Goal: Information Seeking & Learning: Check status

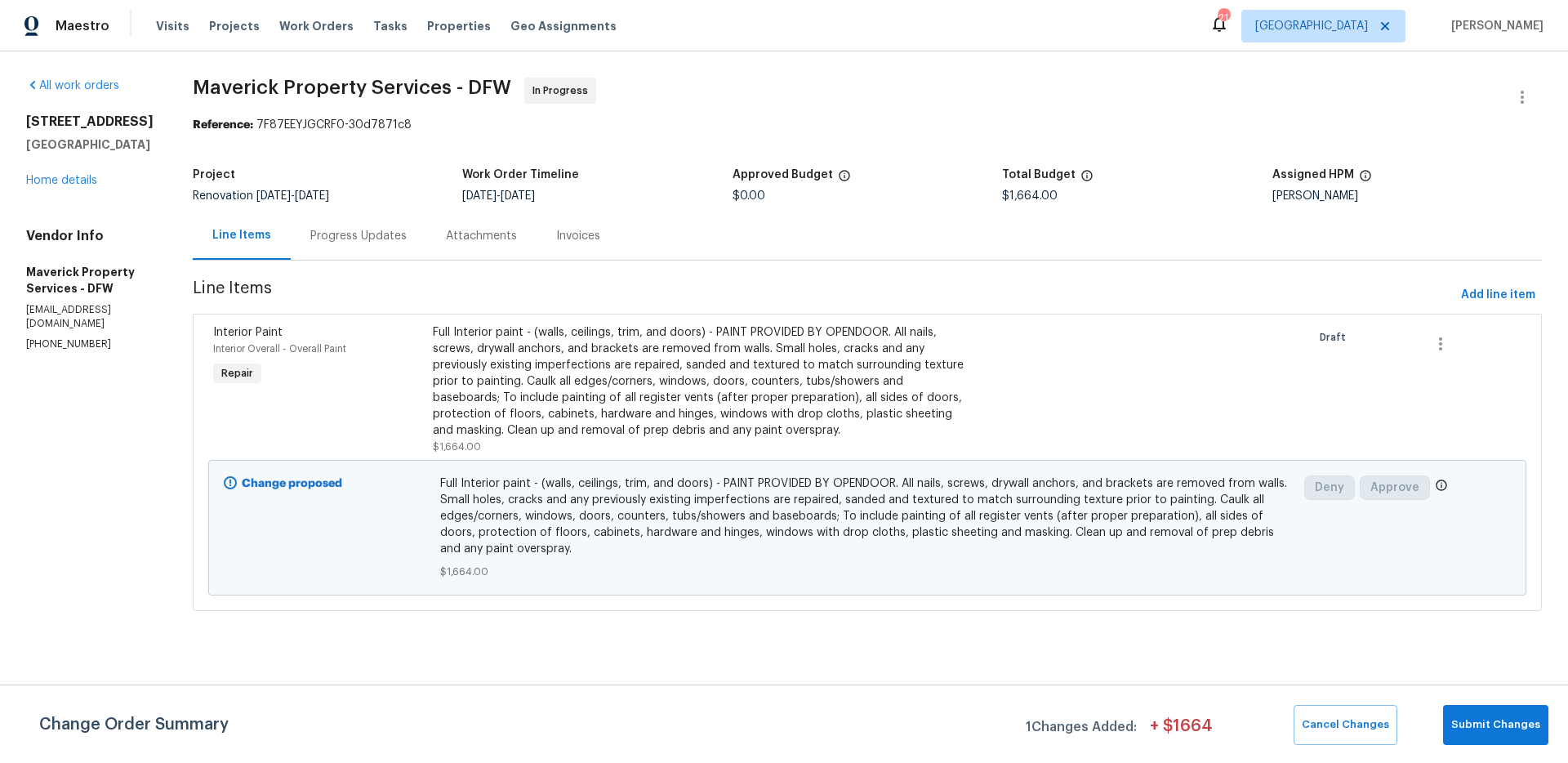
click at [102, 91] on div "All work orders" at bounding box center [90, 85] width 127 height 17
click at [101, 86] on link "All work orders" at bounding box center [73, 85] width 93 height 11
click at [401, 236] on div "Progress Updates" at bounding box center [359, 236] width 97 height 17
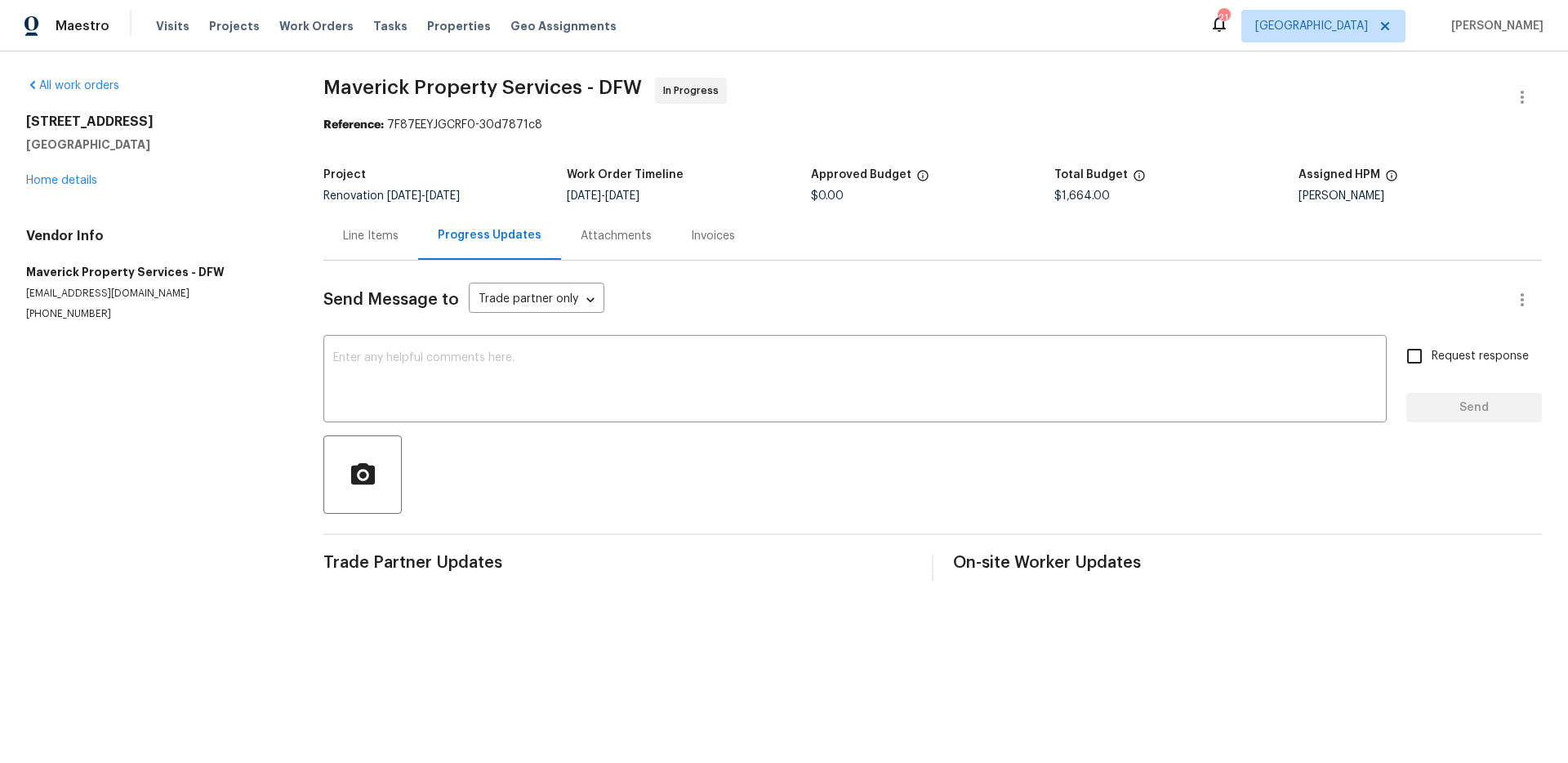
click at [620, 245] on div "Attachments" at bounding box center [615, 236] width 110 height 48
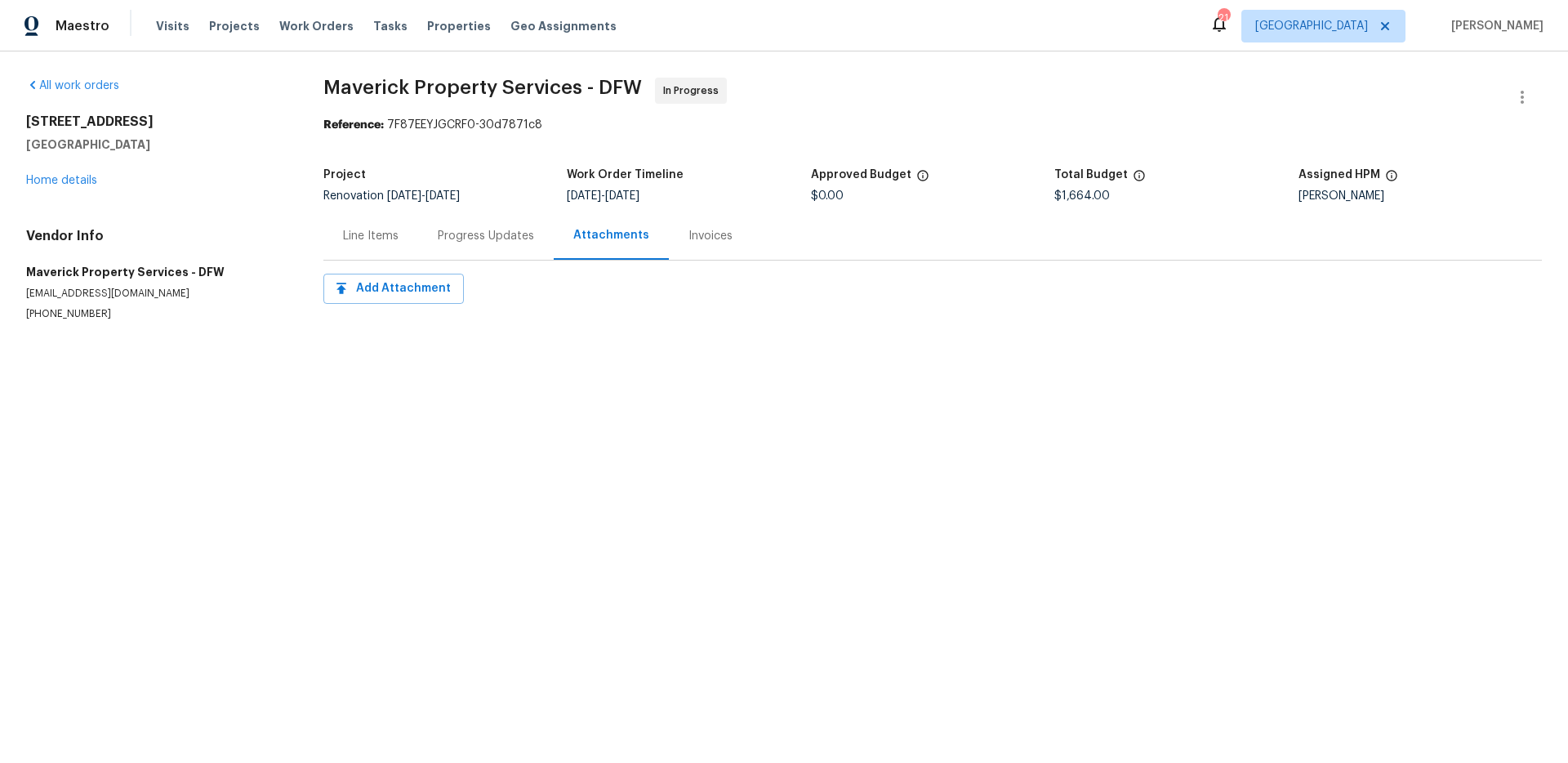
click at [715, 236] on div "Invoices" at bounding box center [710, 236] width 44 height 17
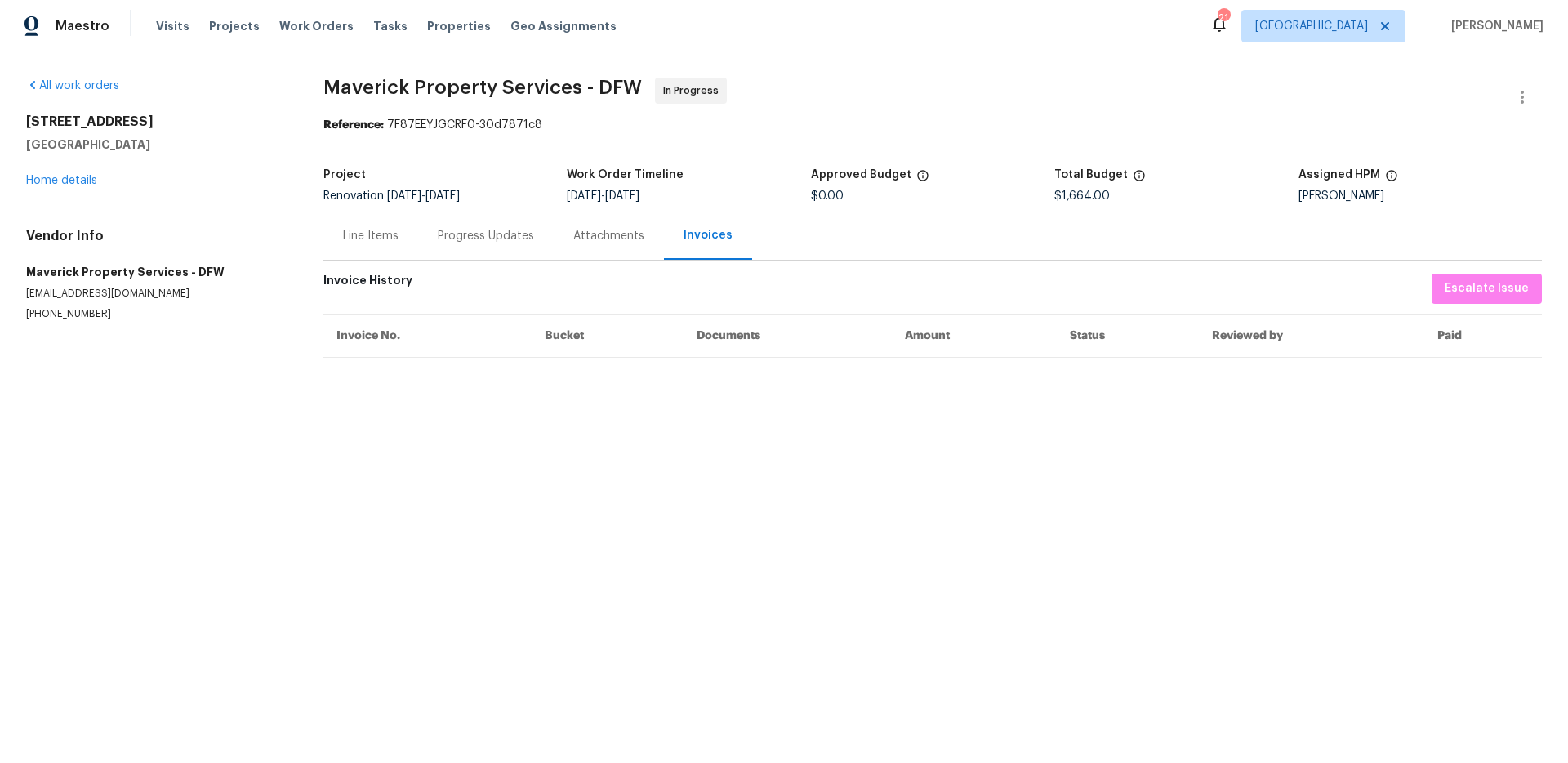
click at [362, 242] on div "Line Items" at bounding box center [370, 236] width 55 height 17
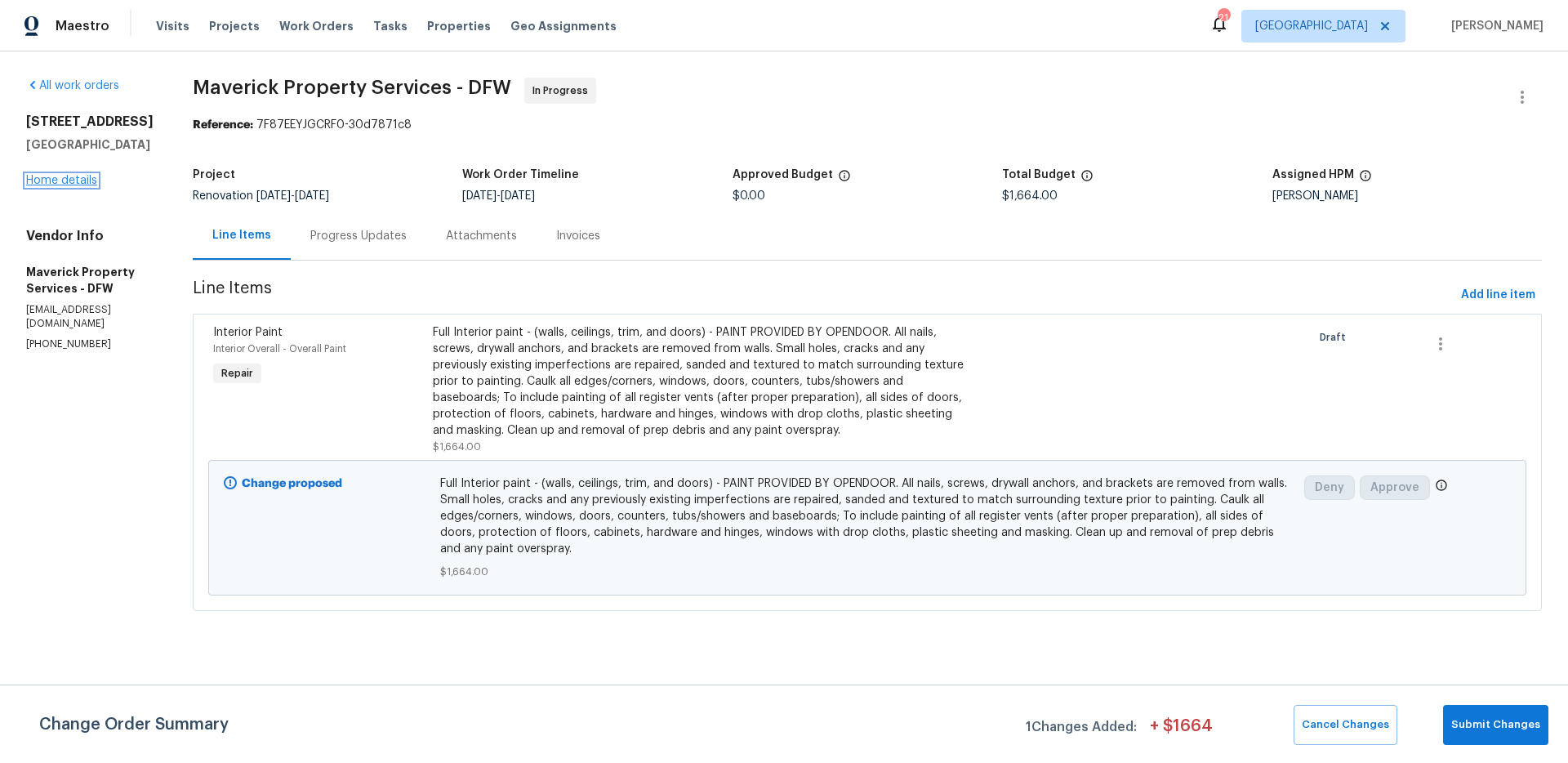
click at [86, 183] on link "Home details" at bounding box center [62, 180] width 71 height 11
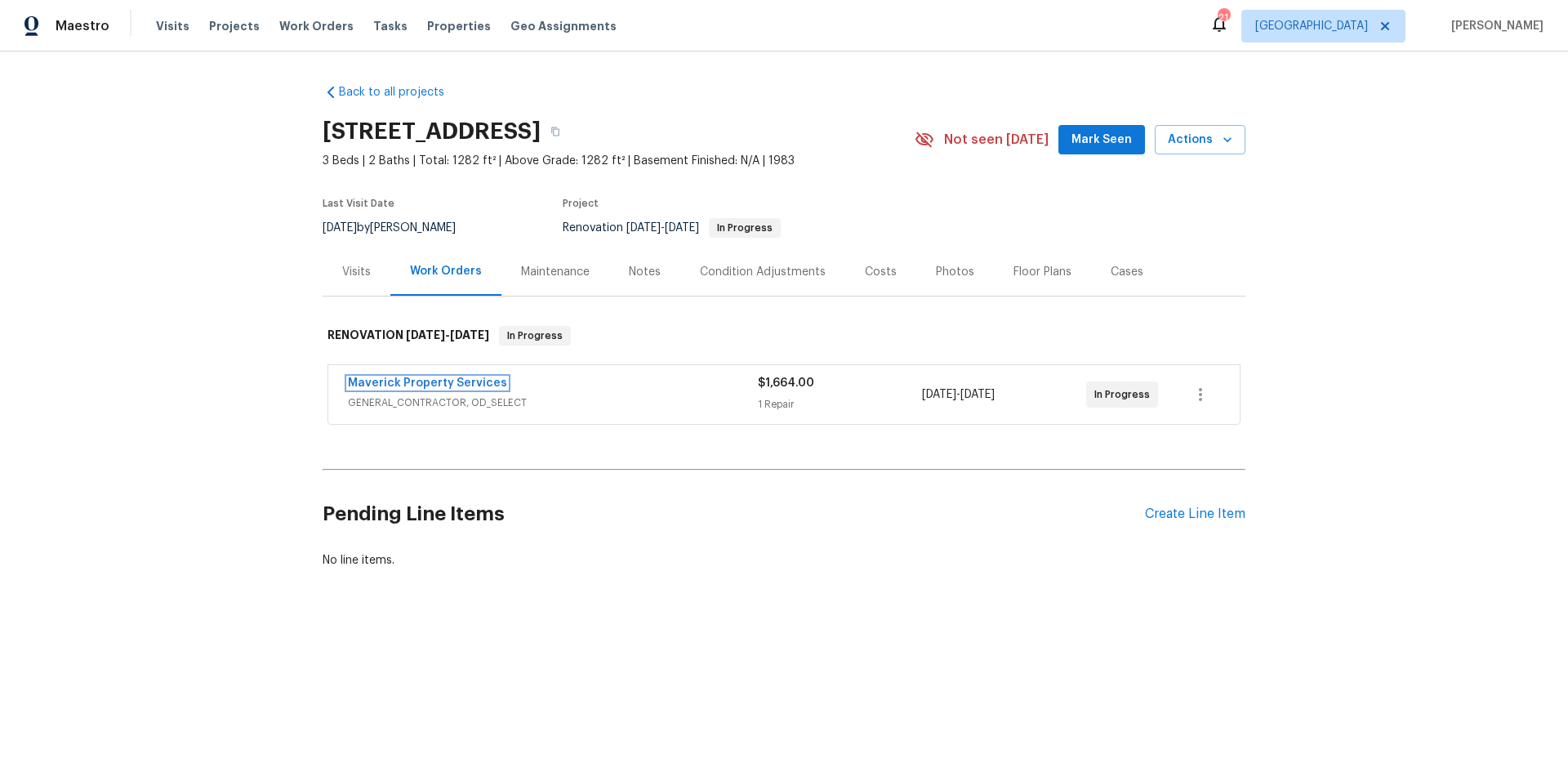
click at [425, 389] on span "Maverick Property Services" at bounding box center [427, 382] width 159 height 17
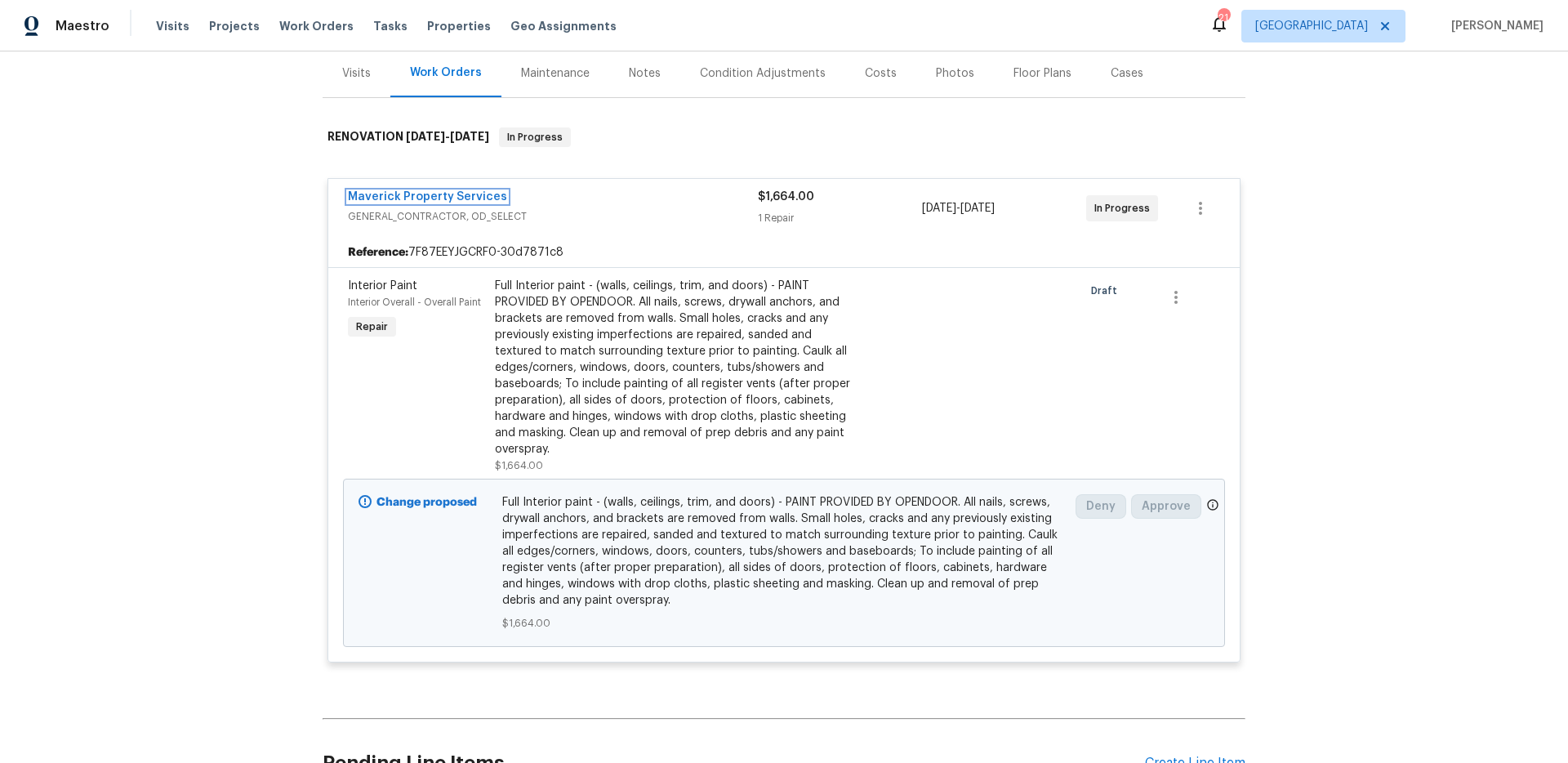
scroll to position [201, 0]
